Goal: Information Seeking & Learning: Learn about a topic

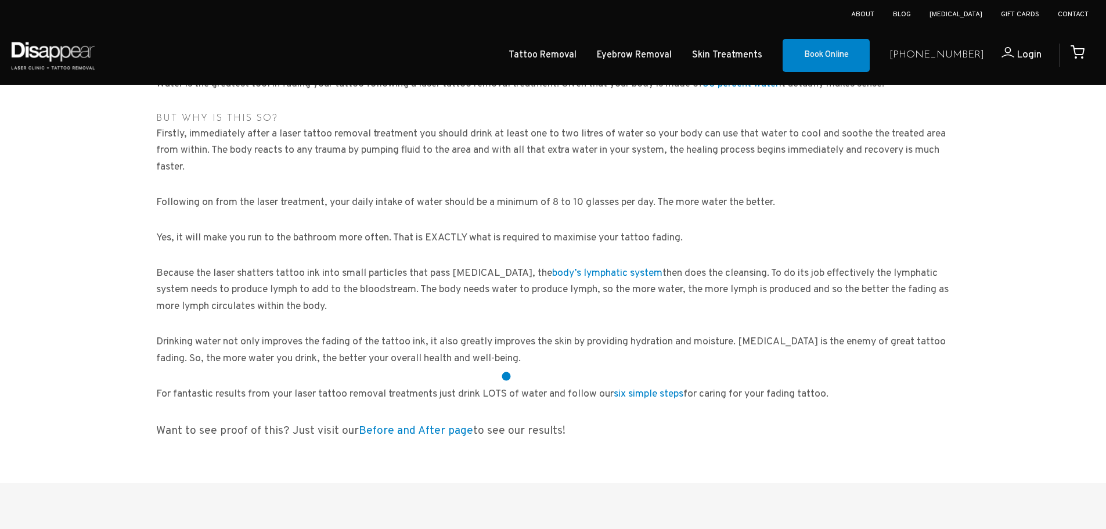
scroll to position [639, 0]
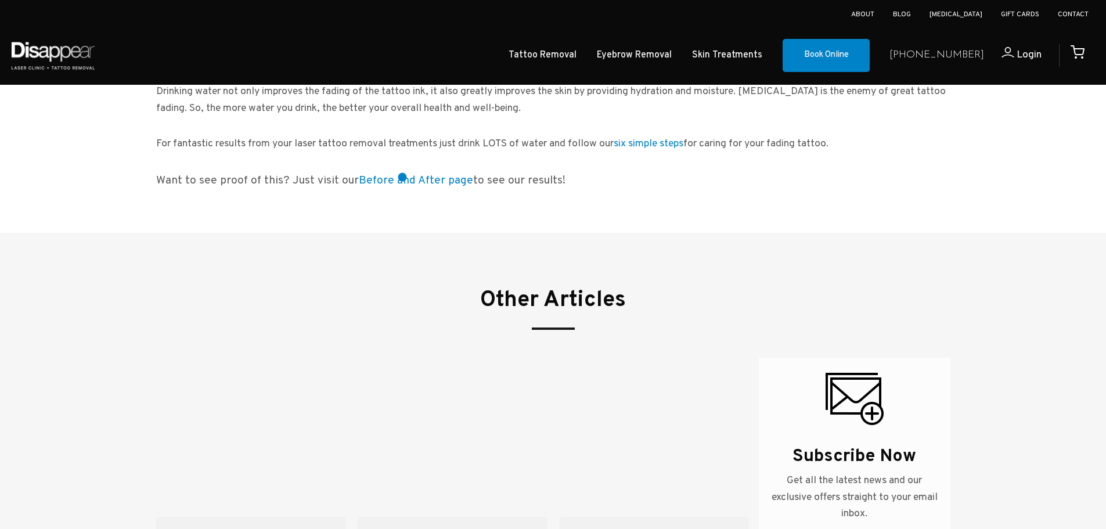
click at [402, 177] on link "Before and After page" at bounding box center [416, 181] width 114 height 14
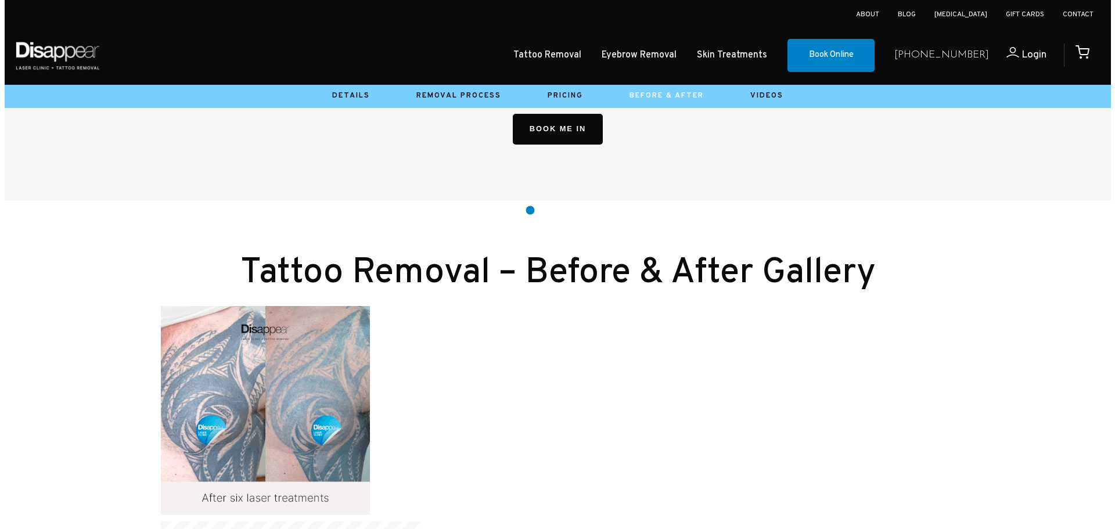
scroll to position [871, 0]
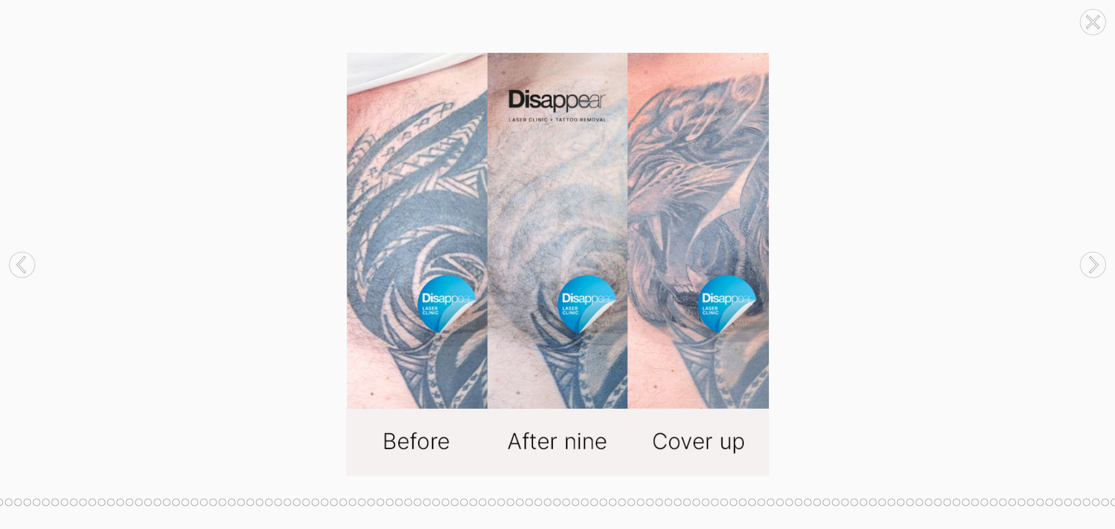
click at [12, 264] on circle at bounding box center [22, 265] width 26 height 26
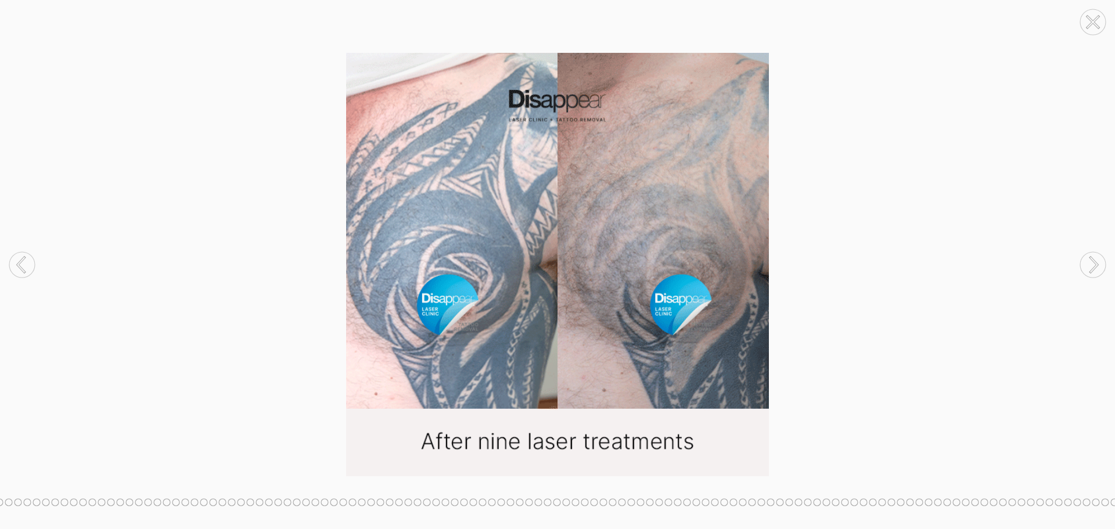
click at [12, 264] on circle at bounding box center [22, 265] width 26 height 26
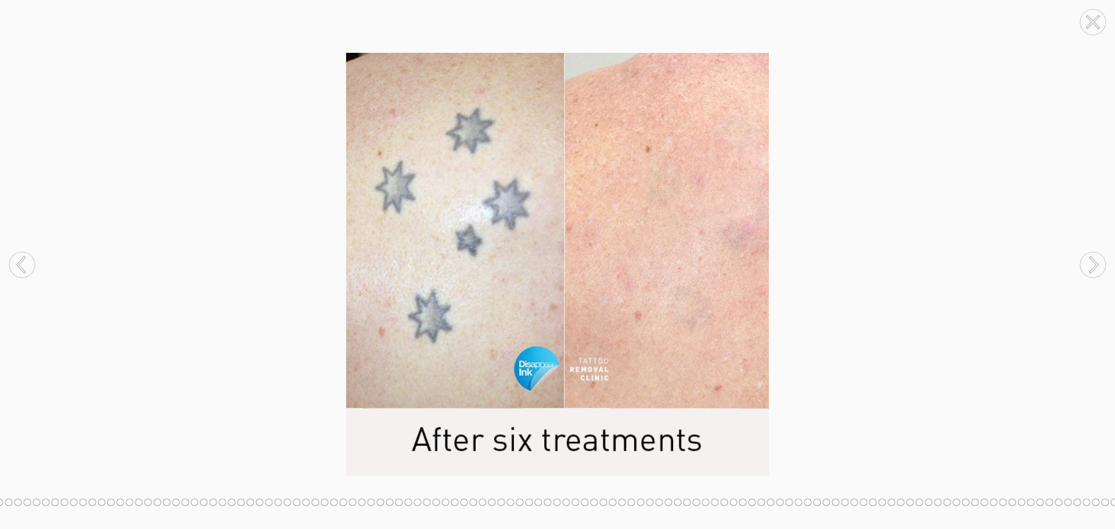
click at [12, 264] on circle at bounding box center [22, 265] width 26 height 26
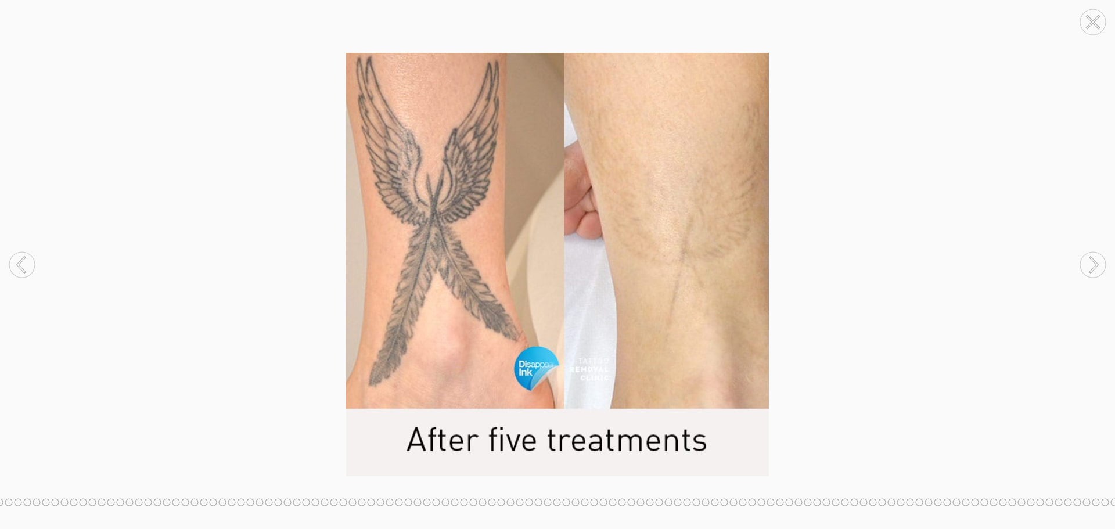
click at [12, 264] on circle at bounding box center [22, 265] width 26 height 26
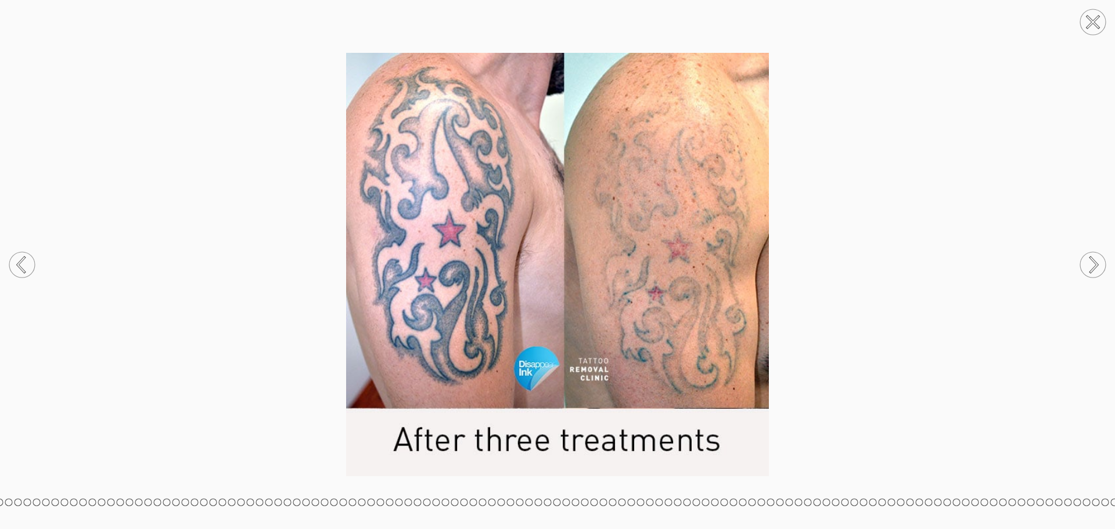
click at [1097, 265] on icon at bounding box center [1093, 264] width 7 height 15
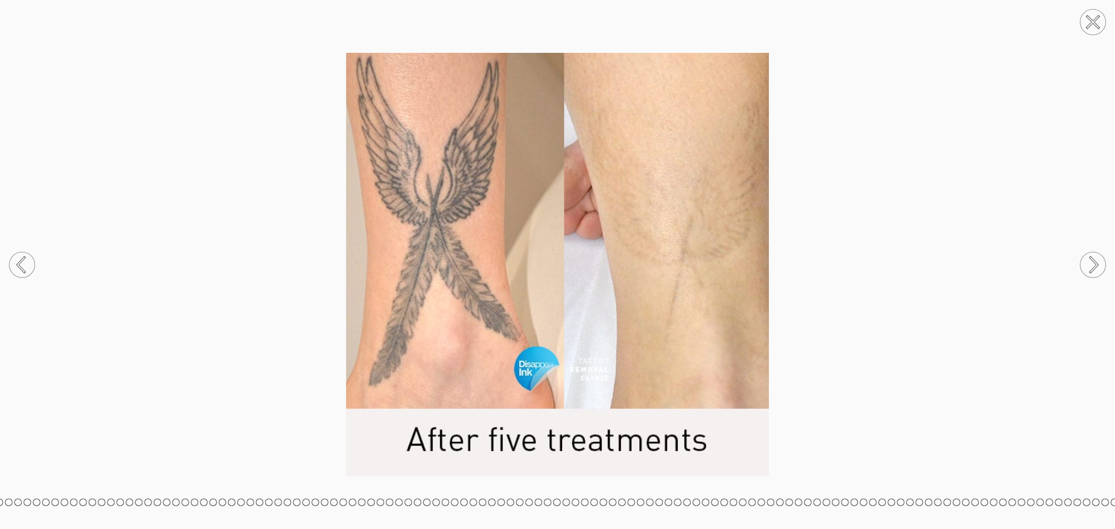
click at [20, 268] on icon at bounding box center [21, 264] width 7 height 15
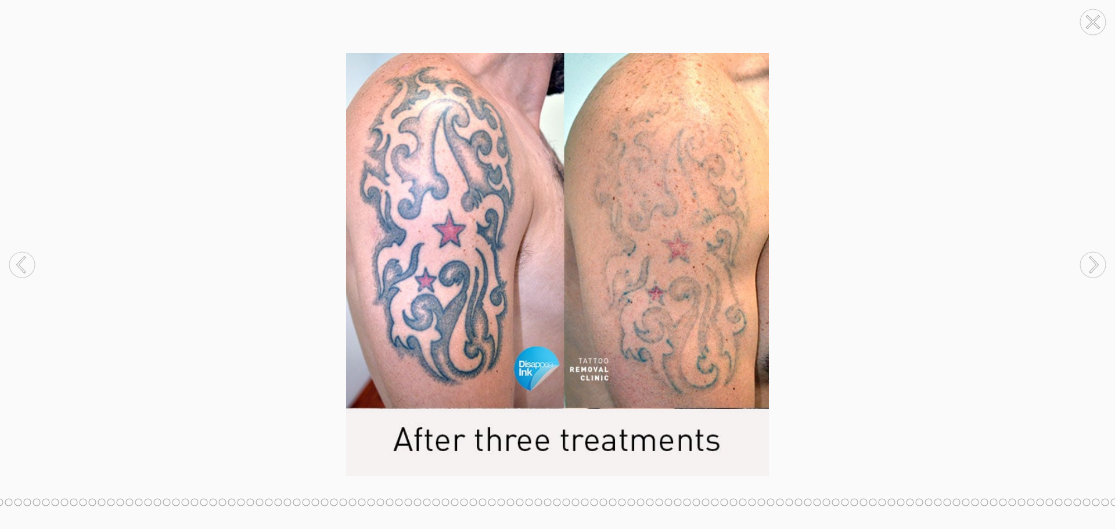
click at [20, 268] on icon at bounding box center [21, 264] width 7 height 15
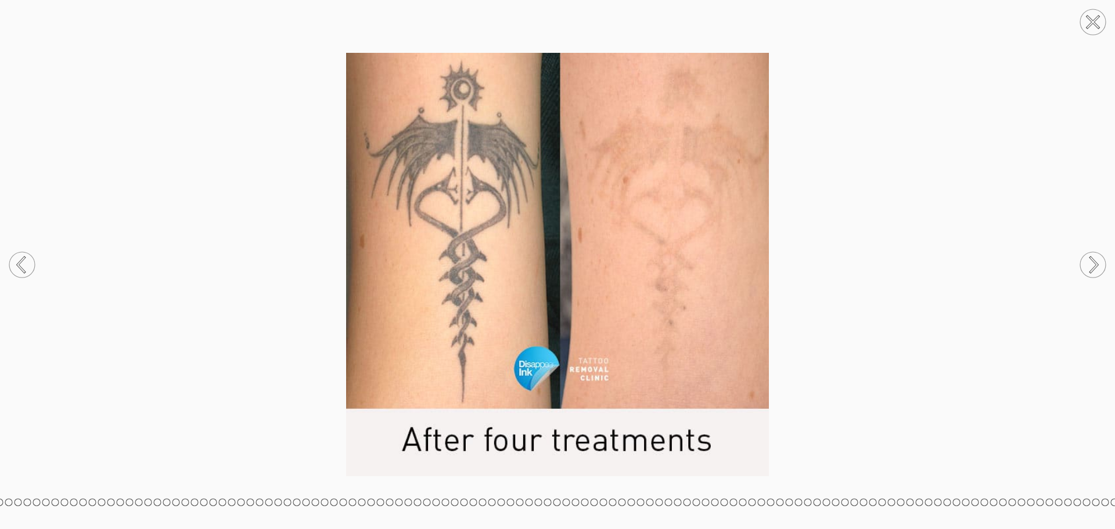
click at [1093, 260] on icon at bounding box center [1093, 264] width 7 height 15
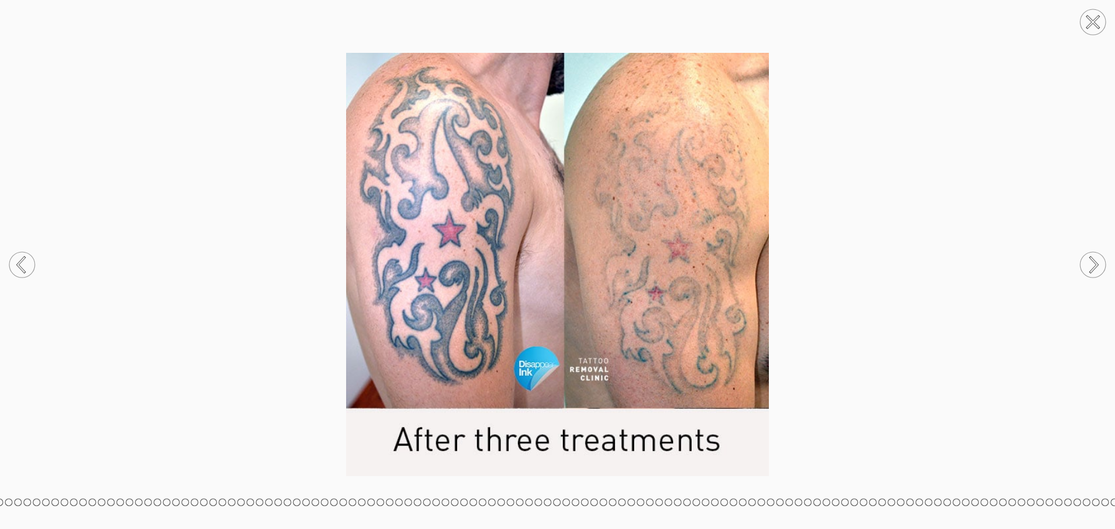
click at [20, 264] on circle at bounding box center [22, 265] width 26 height 26
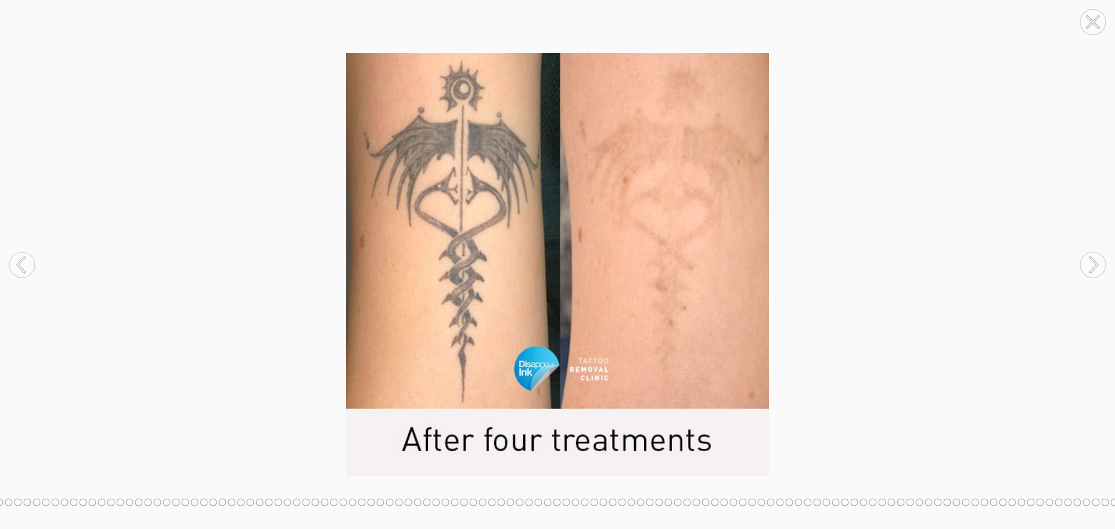
click at [20, 264] on circle at bounding box center [22, 265] width 26 height 26
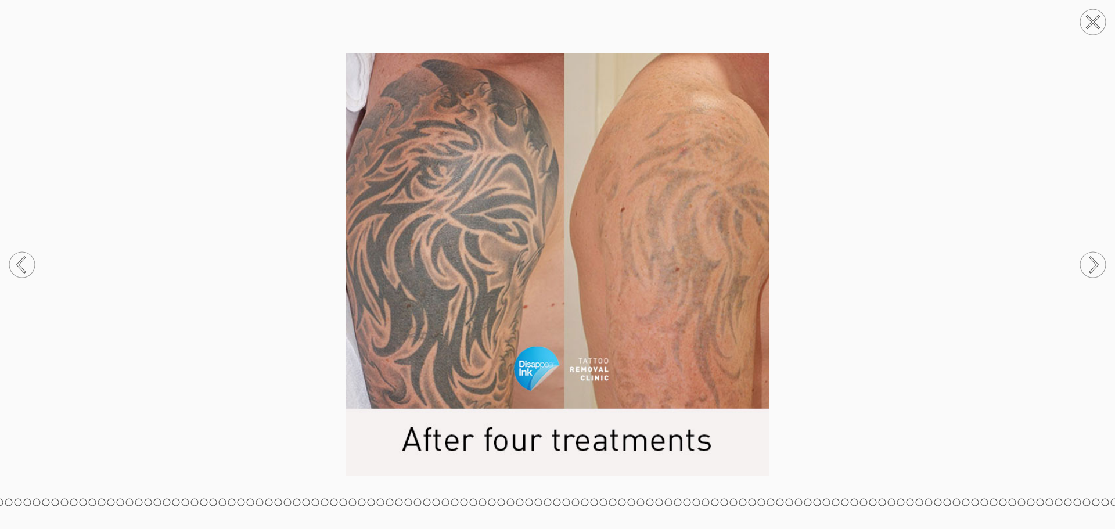
drag, startPoint x: 20, startPoint y: 264, endPoint x: 24, endPoint y: 281, distance: 17.9
click at [24, 281] on icon at bounding box center [22, 265] width 44 height 62
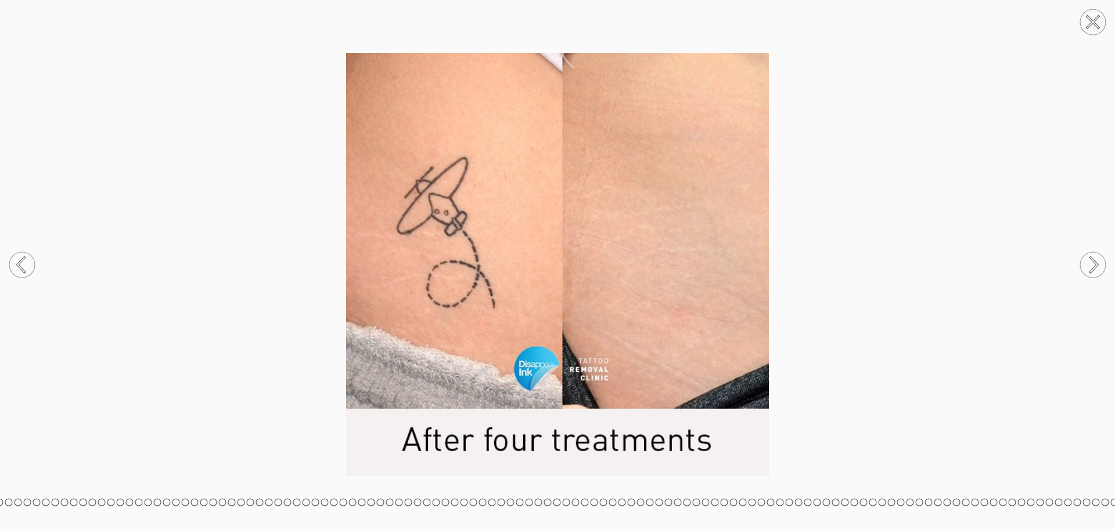
click at [1096, 264] on icon at bounding box center [1093, 264] width 7 height 15
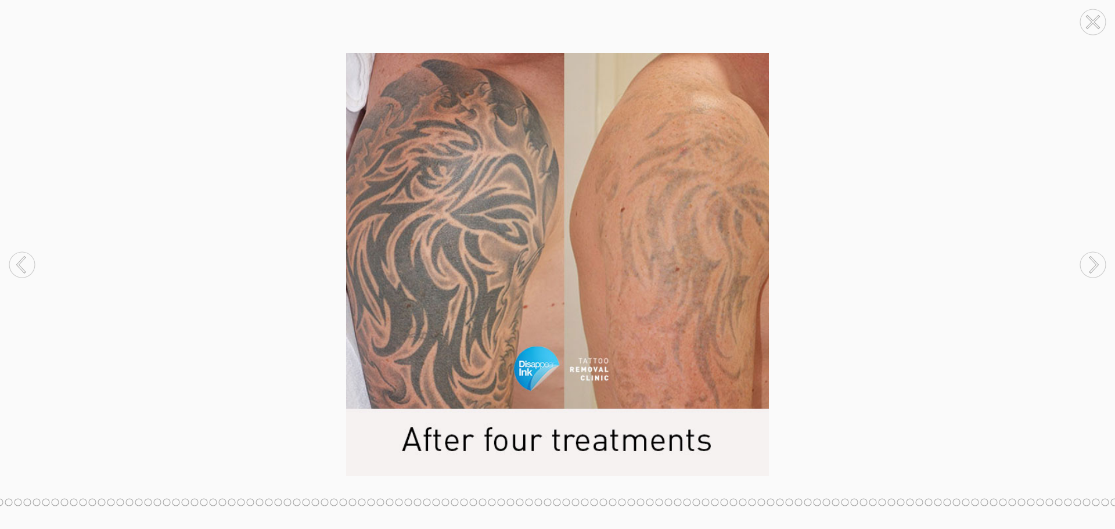
click at [21, 264] on circle at bounding box center [22, 265] width 26 height 26
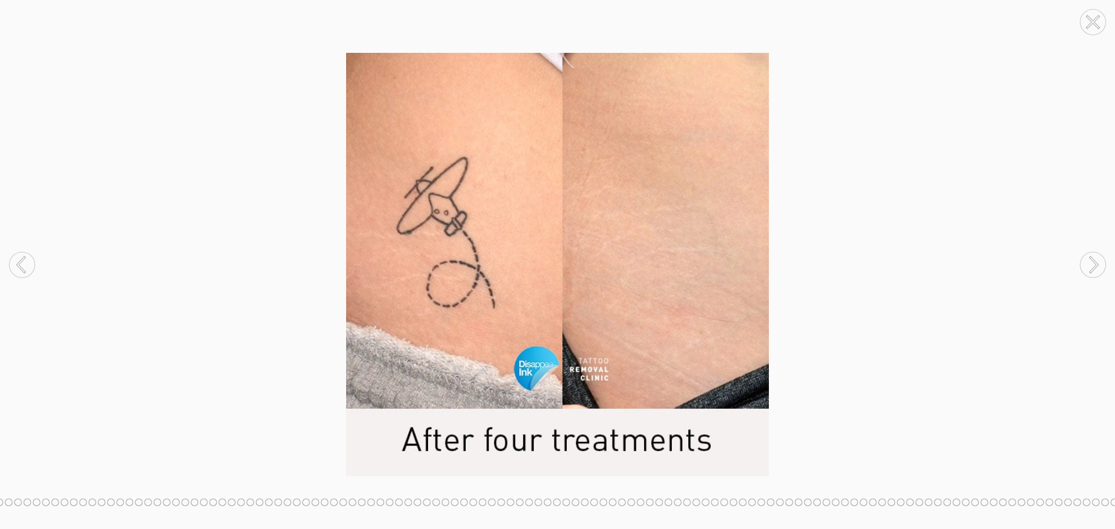
click at [21, 264] on circle at bounding box center [22, 265] width 26 height 26
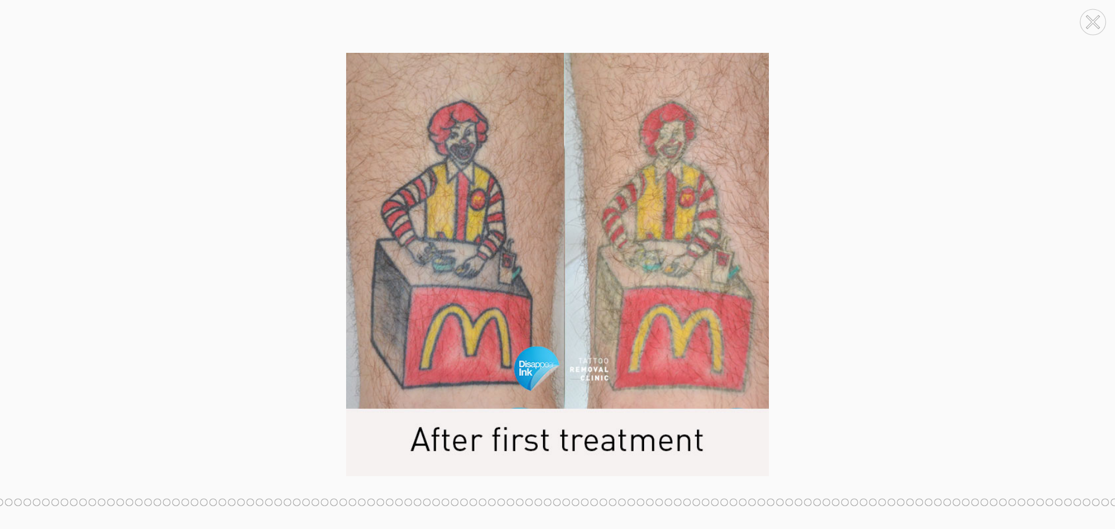
click at [21, 264] on circle at bounding box center [22, 265] width 26 height 26
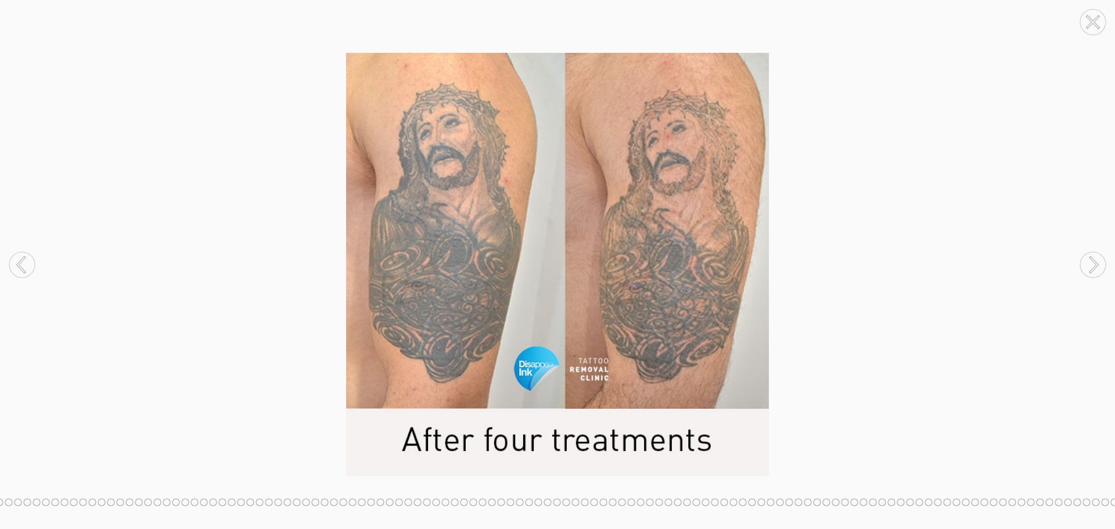
click at [21, 264] on circle at bounding box center [22, 265] width 26 height 26
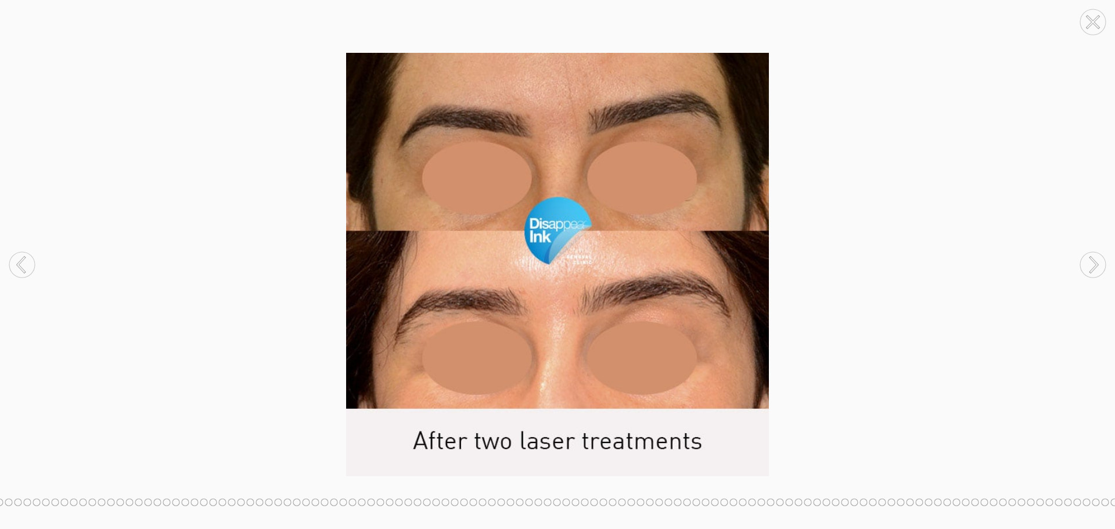
click at [21, 264] on circle at bounding box center [22, 265] width 26 height 26
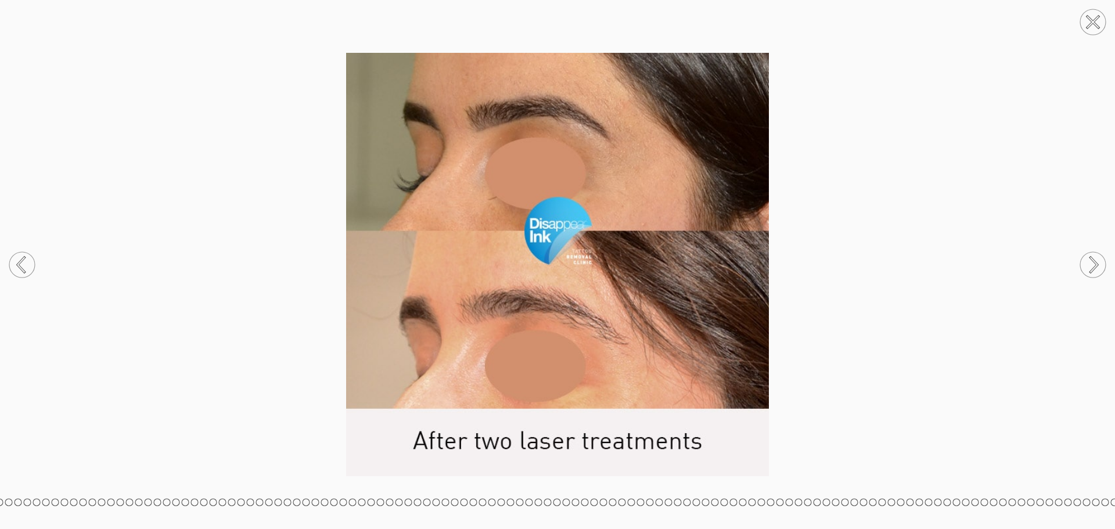
click at [21, 264] on circle at bounding box center [22, 265] width 26 height 26
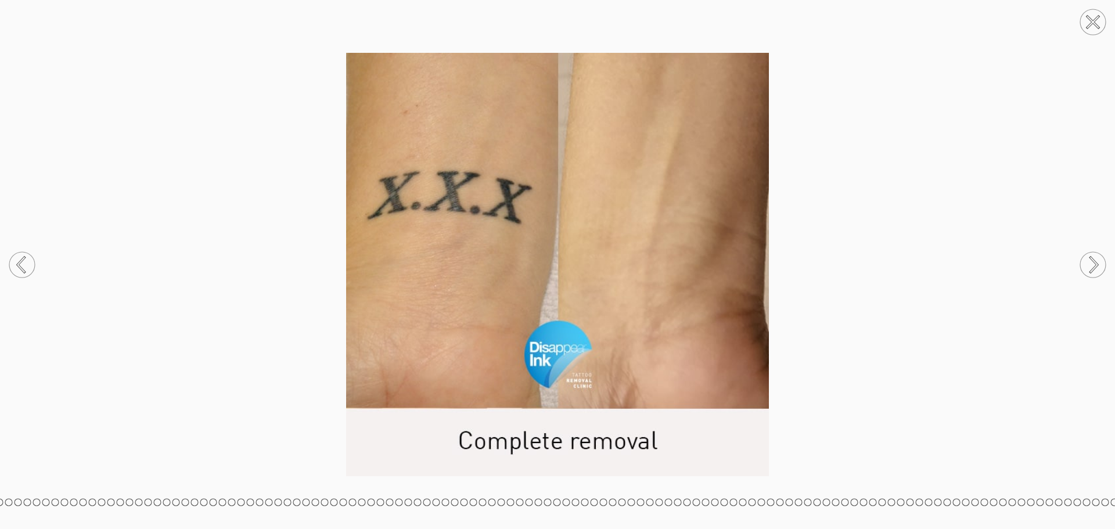
click at [21, 264] on circle at bounding box center [22, 265] width 26 height 26
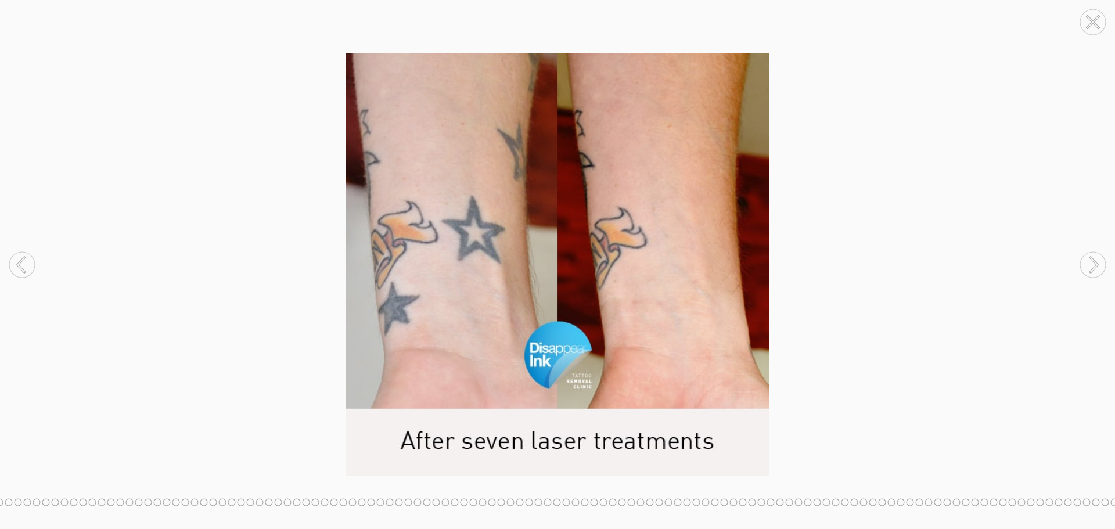
click at [21, 264] on circle at bounding box center [22, 265] width 26 height 26
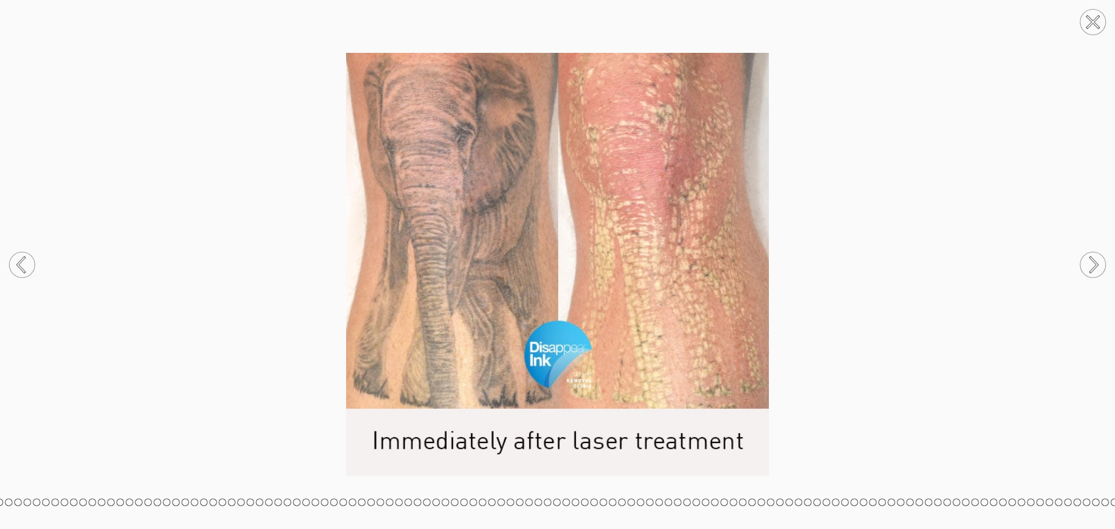
click at [1094, 260] on icon at bounding box center [1093, 264] width 7 height 15
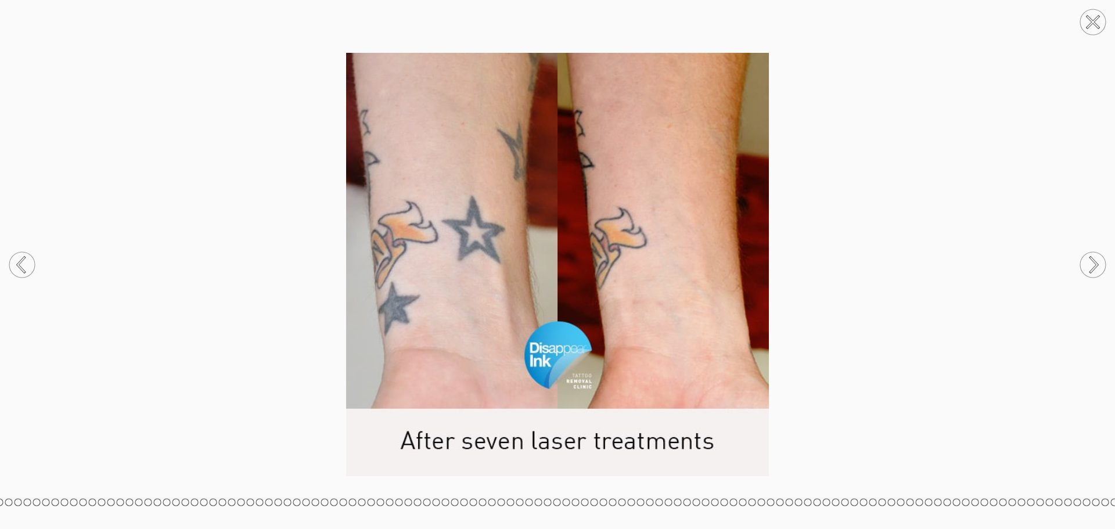
click at [18, 266] on icon at bounding box center [21, 264] width 7 height 15
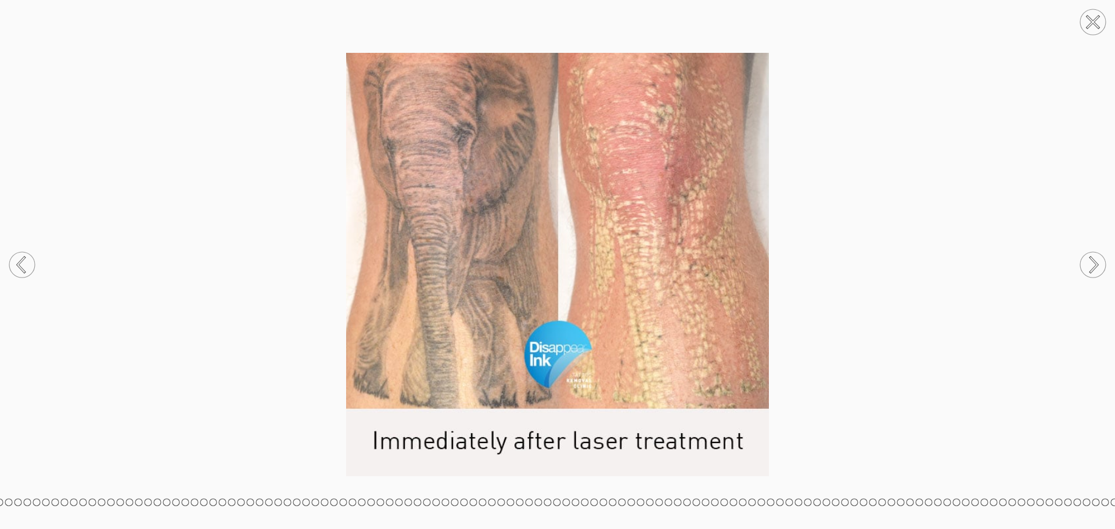
click at [1097, 265] on icon at bounding box center [1093, 264] width 7 height 15
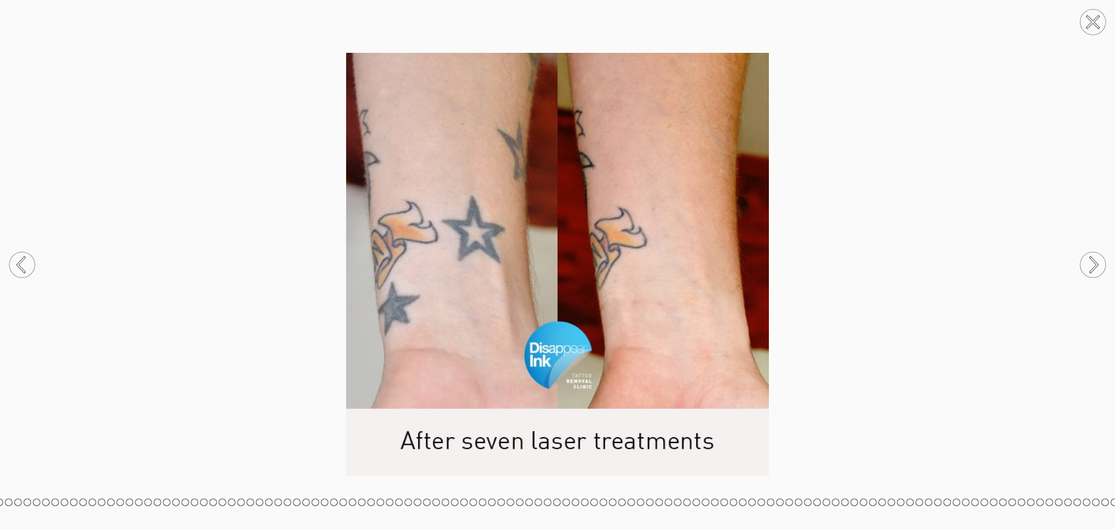
click at [14, 262] on circle at bounding box center [22, 265] width 26 height 26
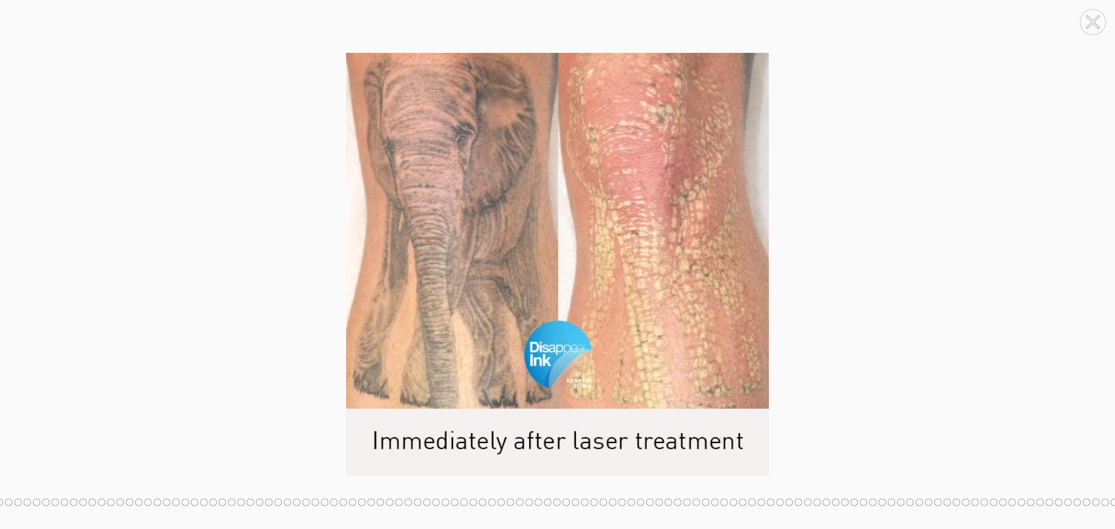
click at [14, 262] on circle at bounding box center [22, 265] width 26 height 26
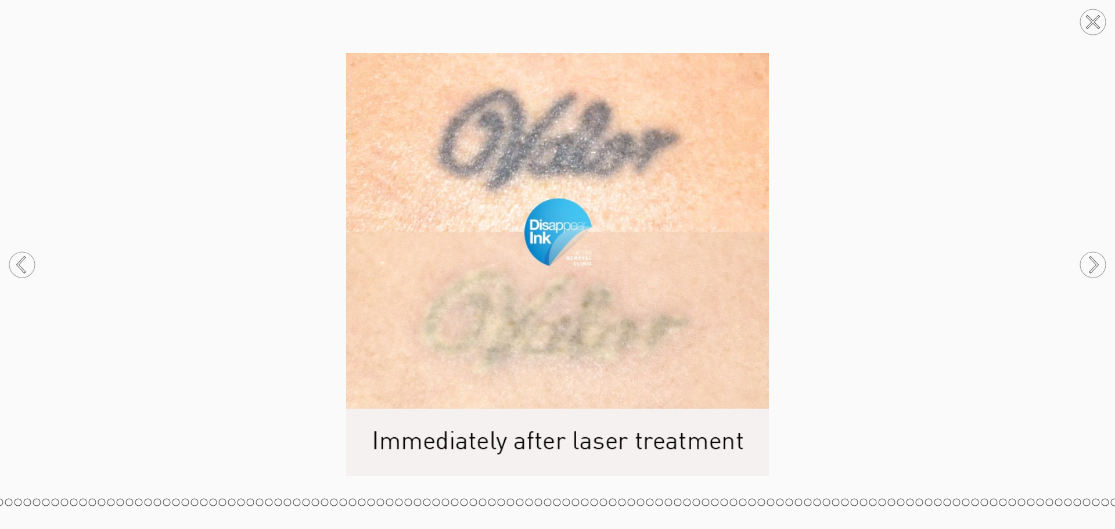
click at [14, 262] on circle at bounding box center [22, 265] width 26 height 26
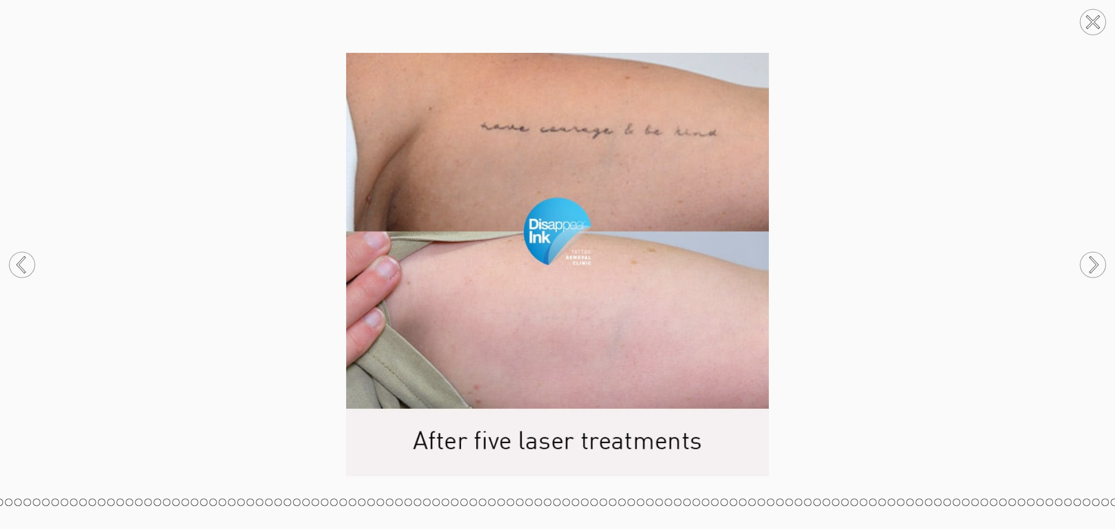
click at [14, 262] on circle at bounding box center [22, 265] width 26 height 26
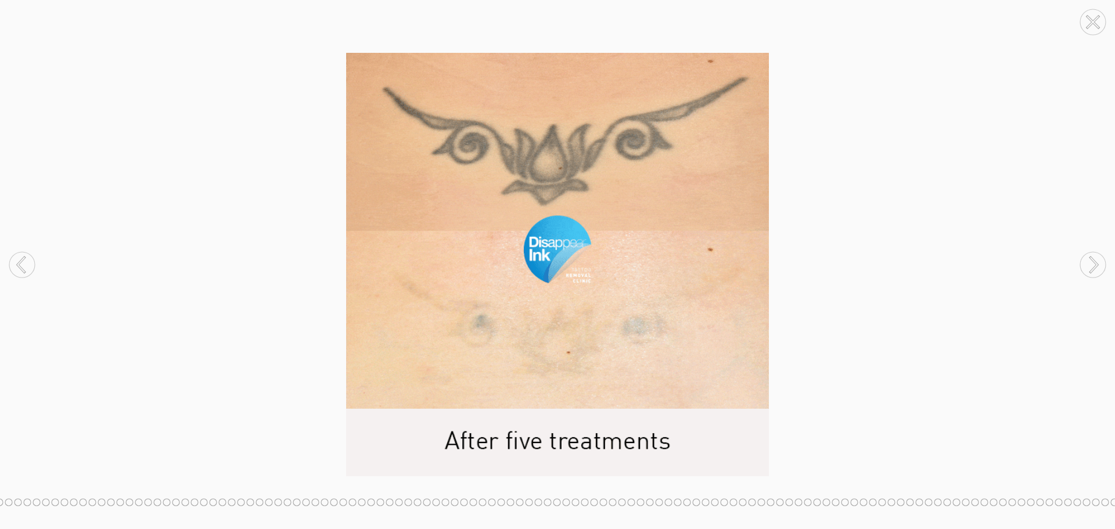
click at [14, 262] on circle at bounding box center [22, 265] width 26 height 26
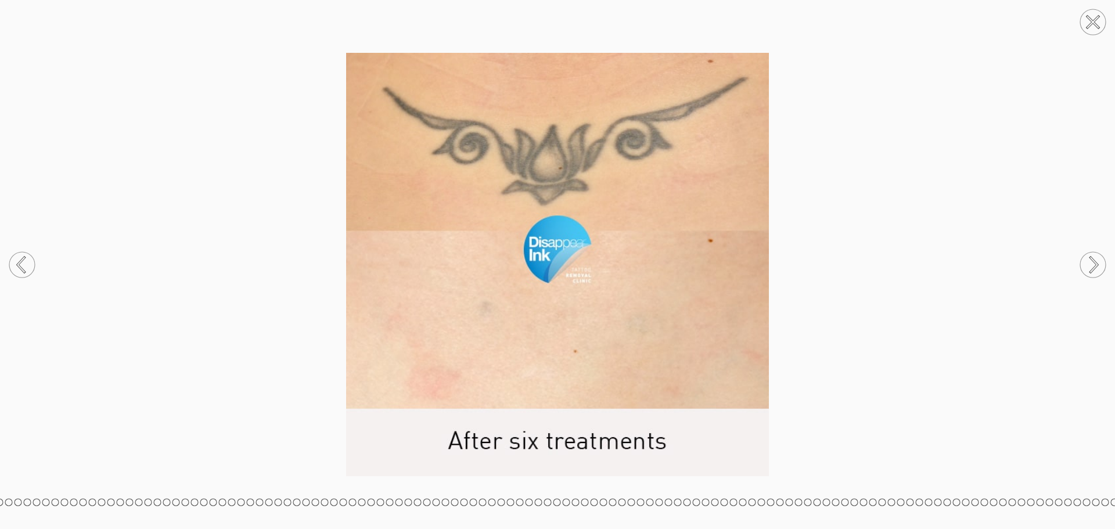
click at [14, 262] on circle at bounding box center [22, 265] width 26 height 26
